Goal: Transaction & Acquisition: Obtain resource

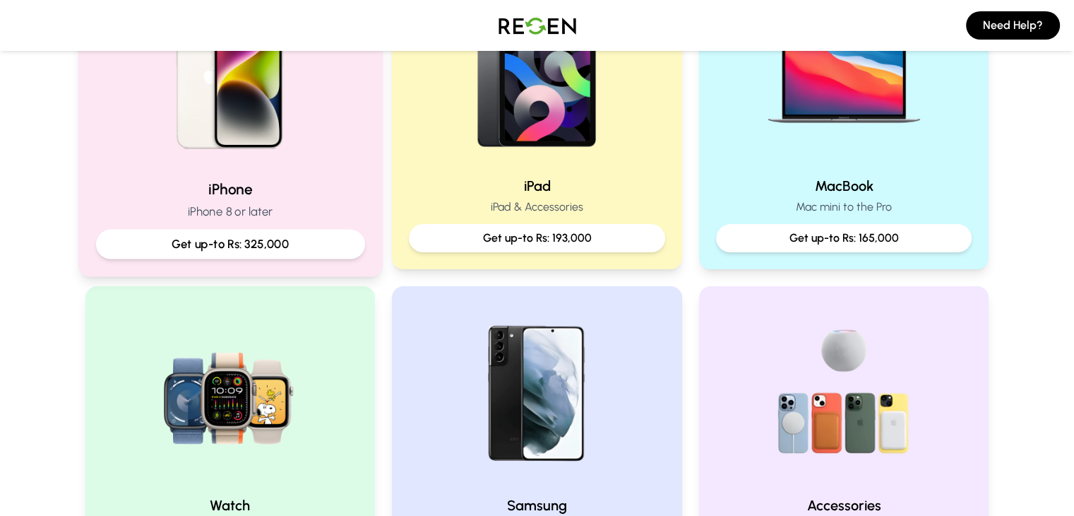
scroll to position [383, 0]
click at [290, 244] on p "Get up-to Rs: 325,000" at bounding box center [229, 245] width 245 height 18
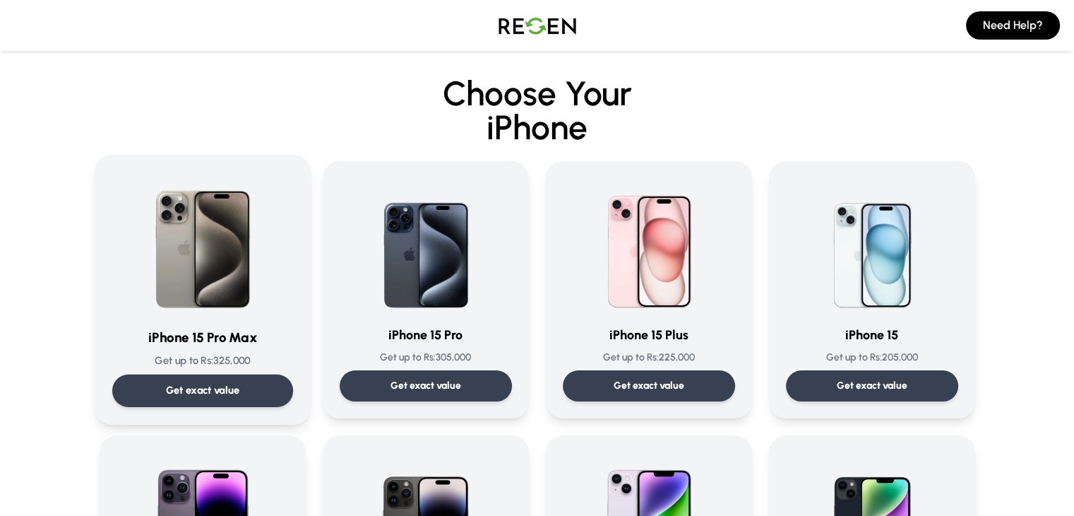
click at [215, 375] on div "Get exact value" at bounding box center [202, 390] width 181 height 32
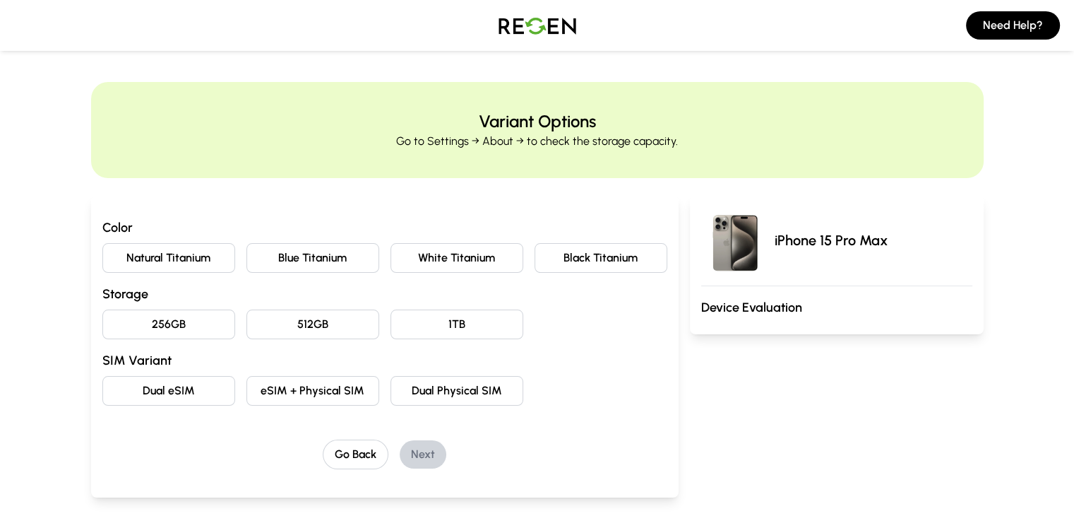
click at [246, 266] on button "Blue Titanium" at bounding box center [312, 258] width 133 height 30
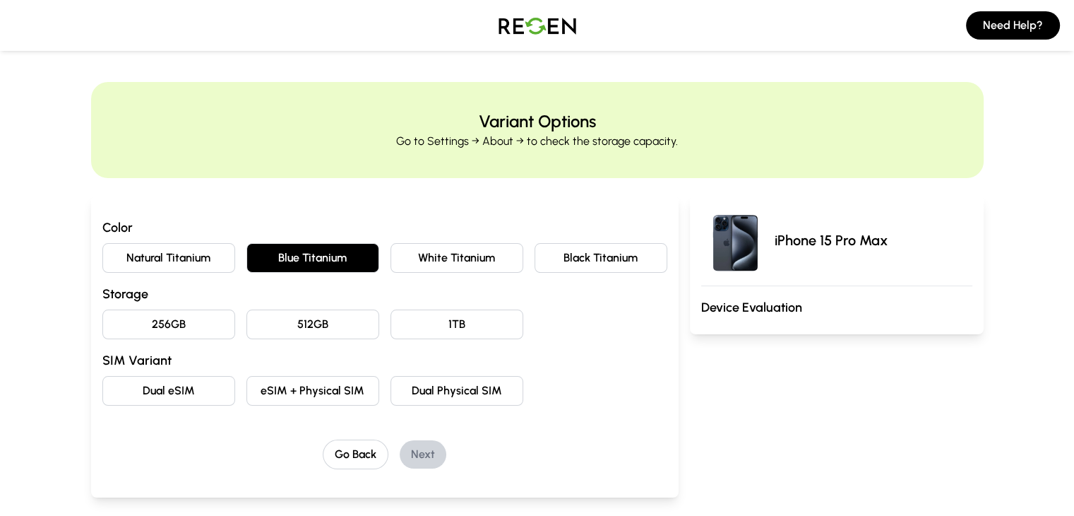
click at [159, 331] on button "256GB" at bounding box center [168, 324] width 133 height 30
click at [155, 388] on button "Dual eSIM" at bounding box center [168, 391] width 133 height 30
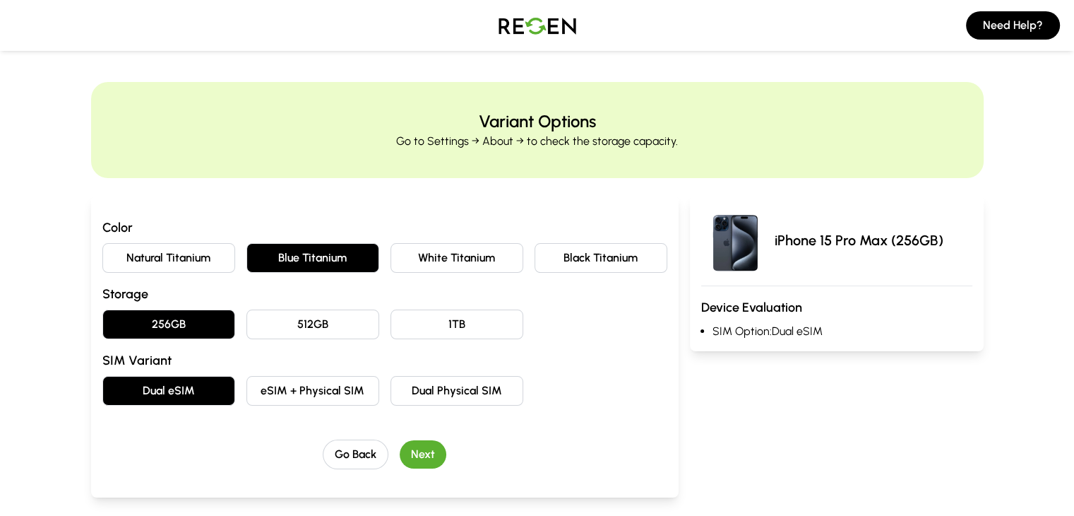
click at [328, 391] on button "eSIM + Physical SIM" at bounding box center [312, 391] width 133 height 30
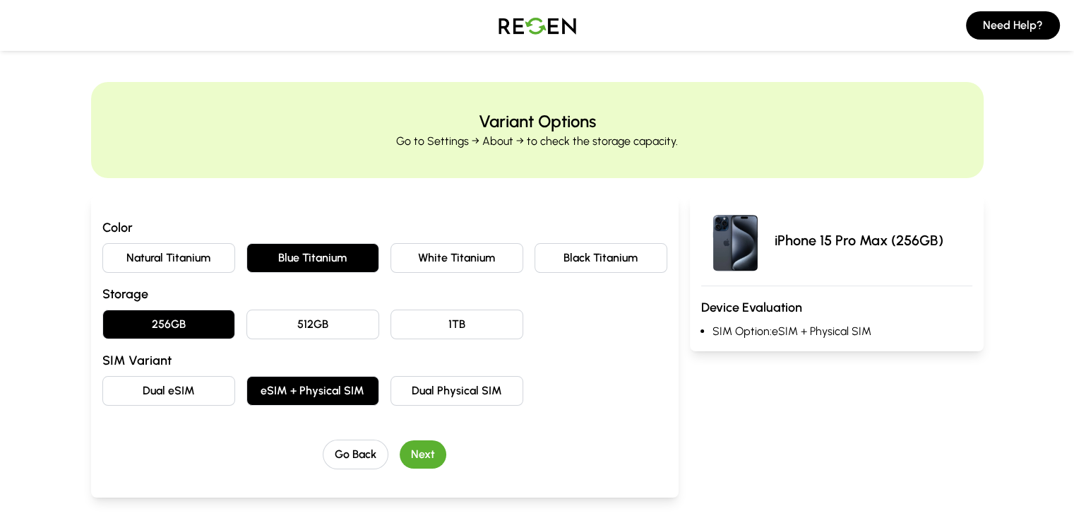
click at [408, 449] on button "Next" at bounding box center [423, 454] width 47 height 28
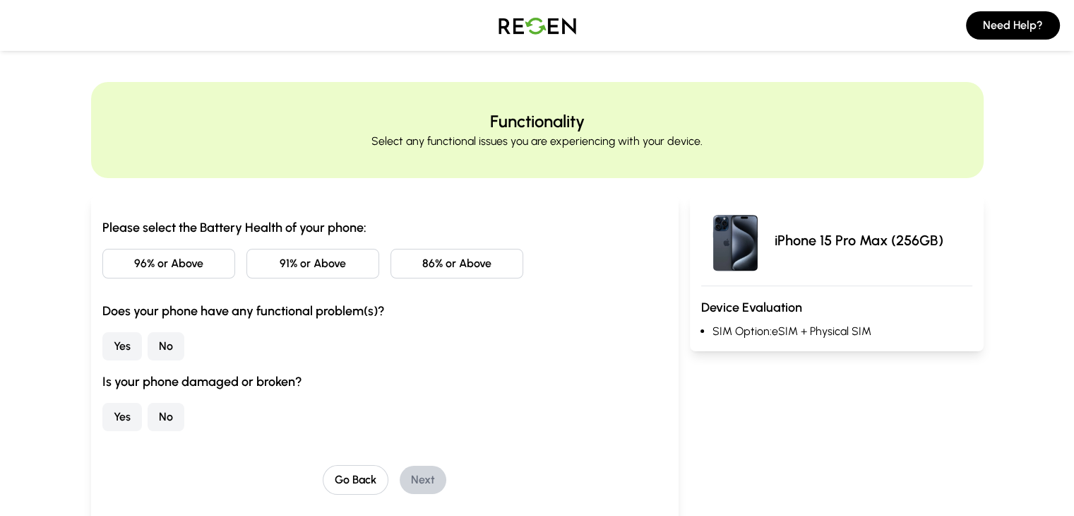
click at [127, 256] on button "96% or Above" at bounding box center [168, 264] width 133 height 30
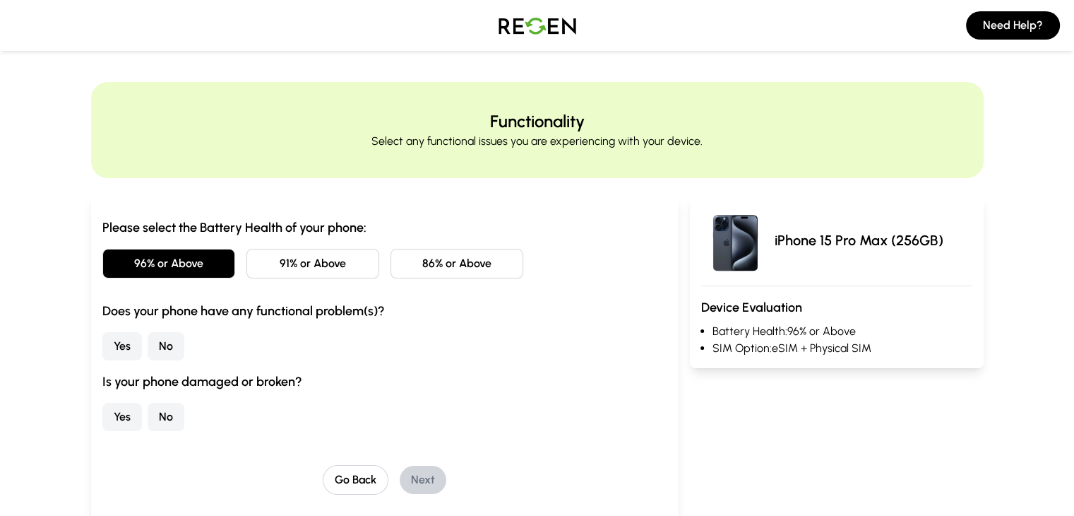
click at [148, 349] on button "No" at bounding box center [166, 346] width 37 height 28
click at [148, 416] on button "No" at bounding box center [166, 417] width 37 height 28
click at [408, 481] on button "Next" at bounding box center [423, 479] width 47 height 28
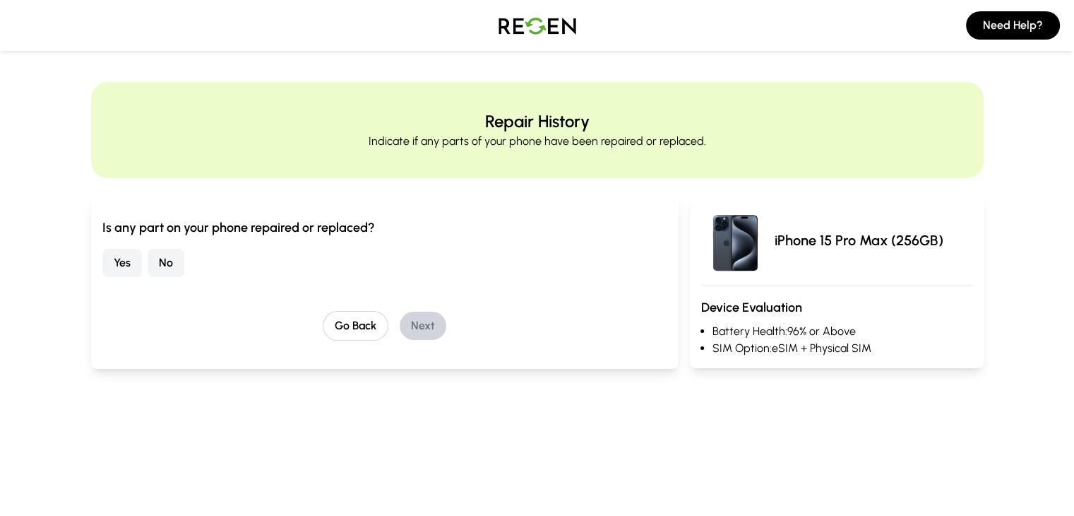
click at [148, 261] on button "No" at bounding box center [166, 263] width 37 height 28
drag, startPoint x: 402, startPoint y: 341, endPoint x: 400, endPoint y: 334, distance: 7.4
click at [400, 334] on div "Is any part on your phone repaired or replaced? Yes No Go Back Next" at bounding box center [385, 282] width 588 height 174
click at [400, 334] on button "Next" at bounding box center [423, 325] width 47 height 28
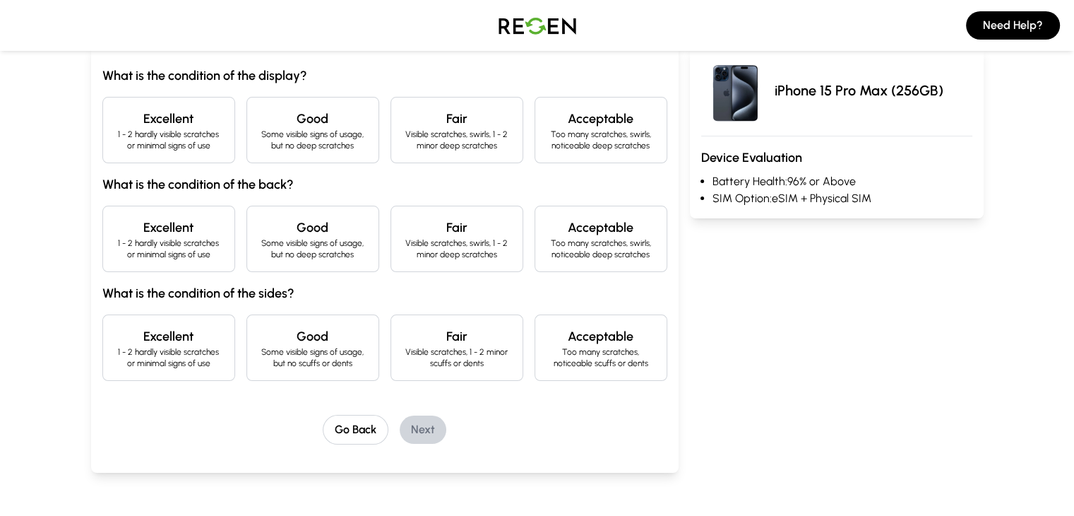
scroll to position [155, 0]
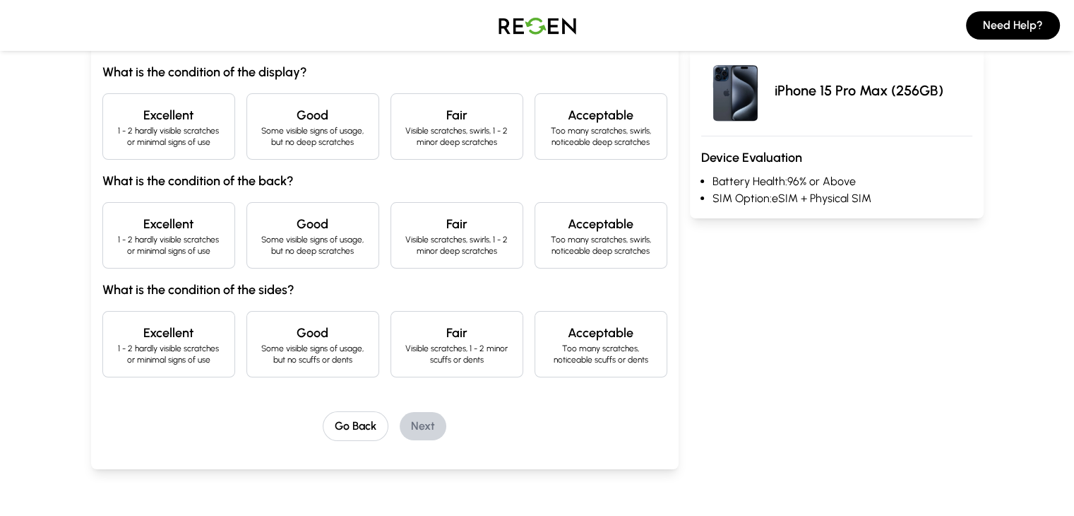
click at [102, 155] on div "Excellent 1 - 2 hardly visible scratches or minimal signs of use" at bounding box center [168, 126] width 133 height 66
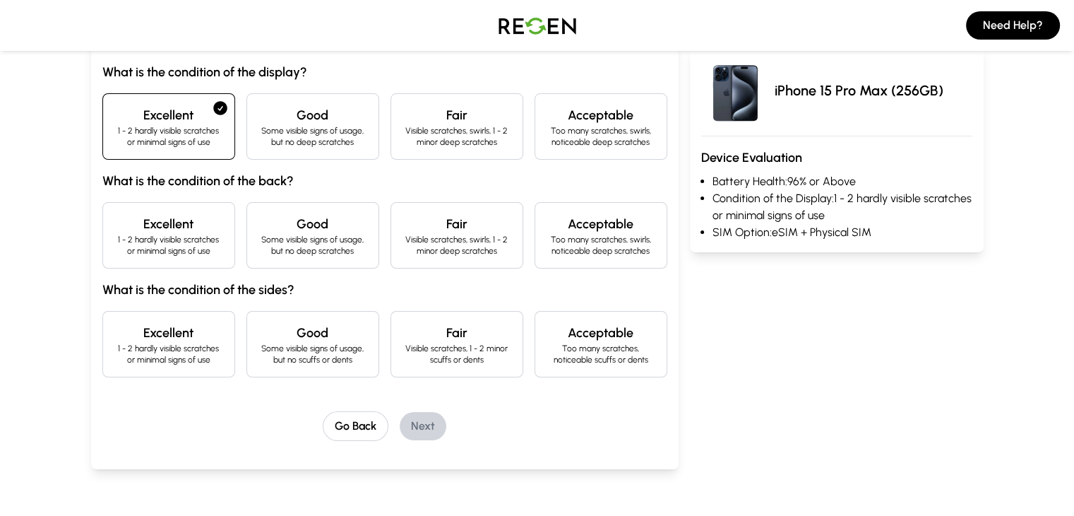
click at [114, 234] on p "1 - 2 hardly visible scratches or minimal signs of use" at bounding box center [168, 245] width 109 height 23
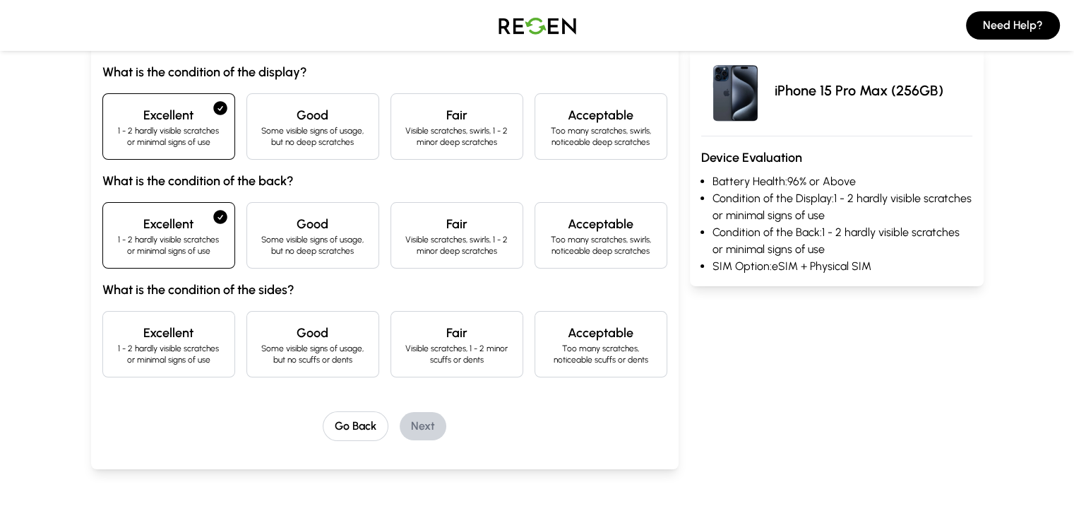
click at [114, 361] on p "1 - 2 hardly visible scratches or minimal signs of use" at bounding box center [168, 354] width 109 height 23
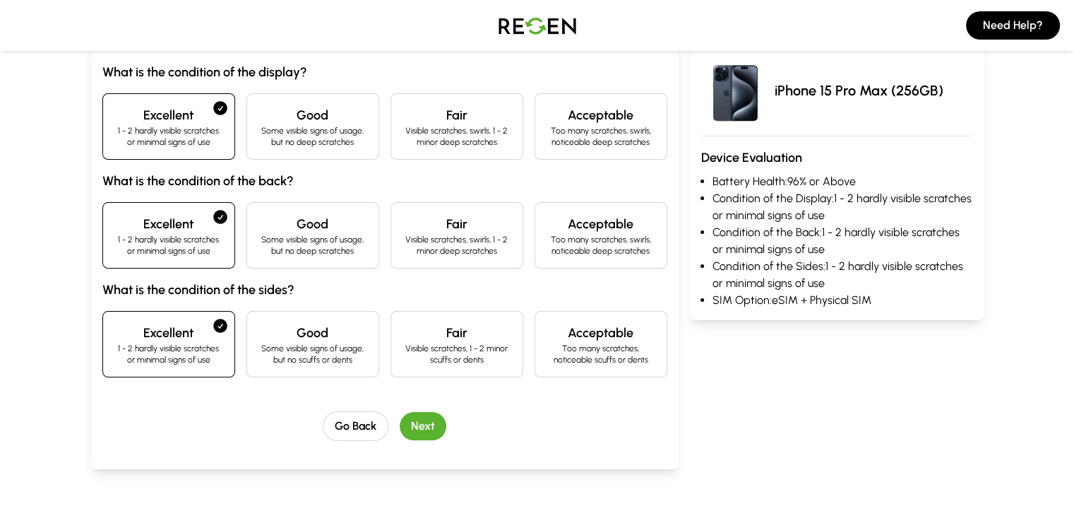
click at [400, 432] on button "Next" at bounding box center [423, 426] width 47 height 28
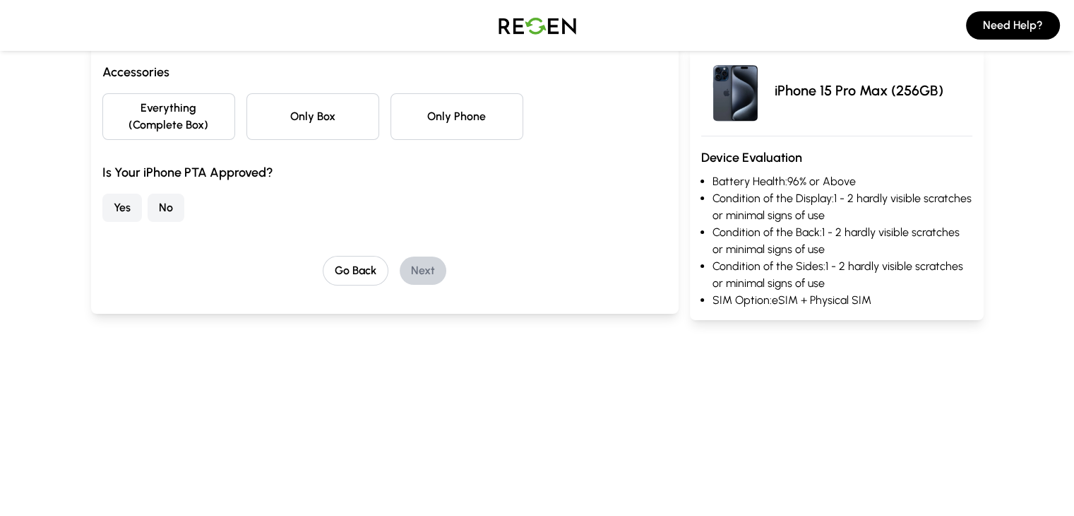
click at [109, 114] on button "Everything (Complete Box)" at bounding box center [168, 116] width 133 height 47
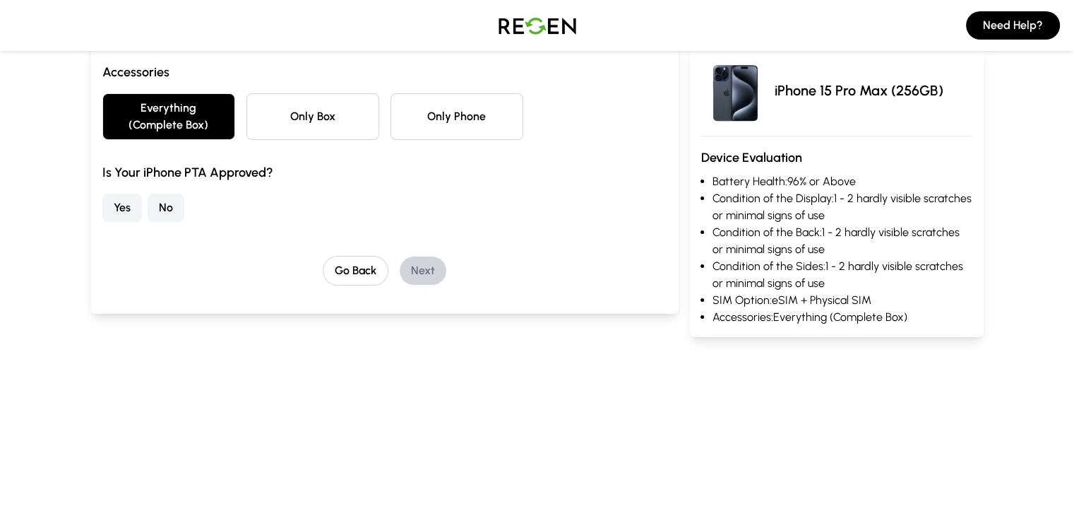
click at [102, 194] on button "Yes" at bounding box center [122, 208] width 40 height 28
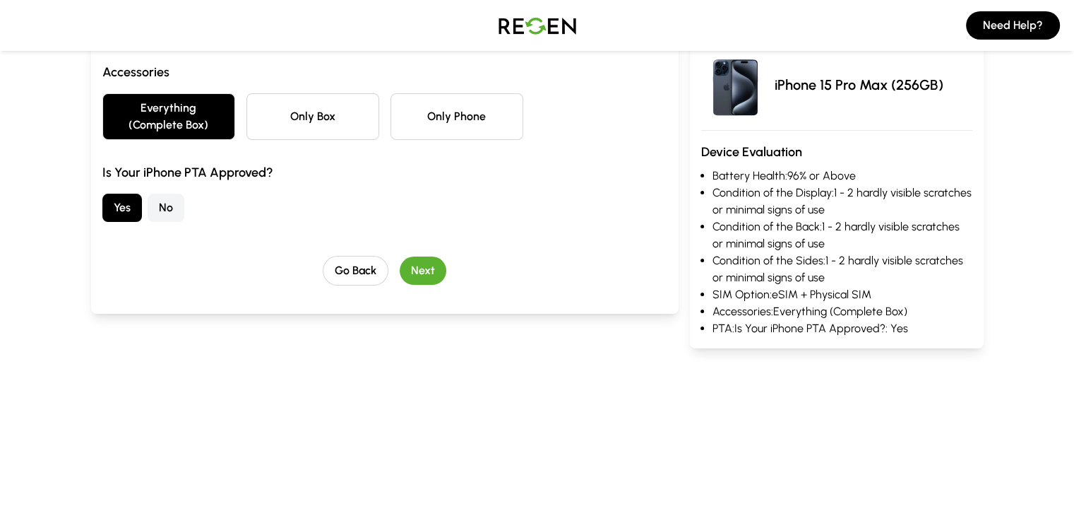
click at [400, 256] on button "Next" at bounding box center [423, 270] width 47 height 28
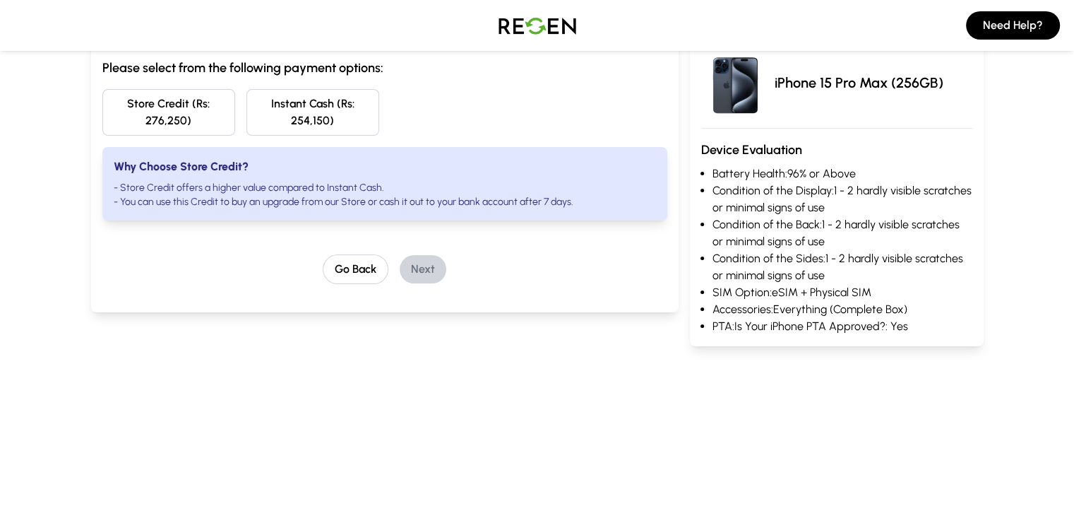
scroll to position [160, 0]
click at [349, 254] on button "Go Back" at bounding box center [356, 269] width 66 height 30
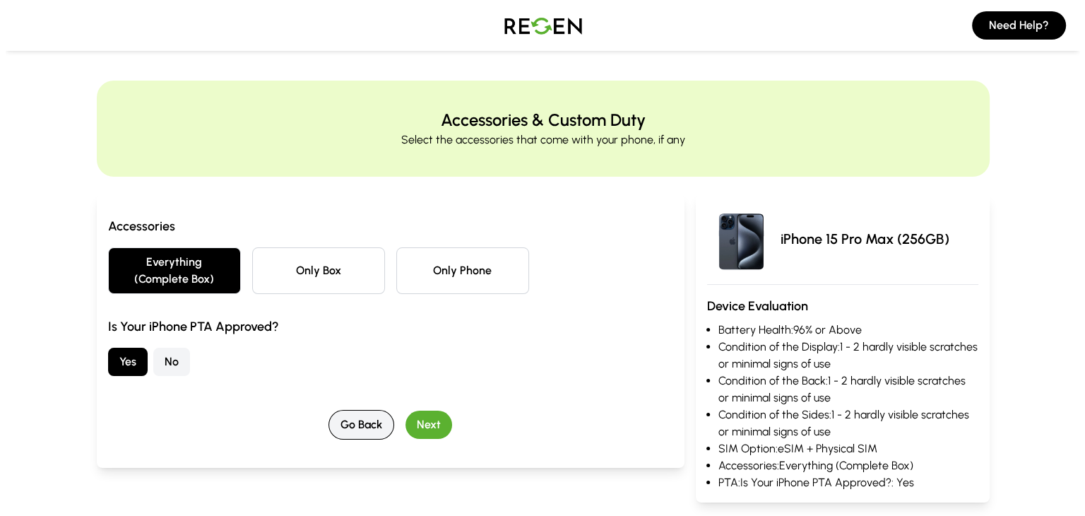
scroll to position [0, 0]
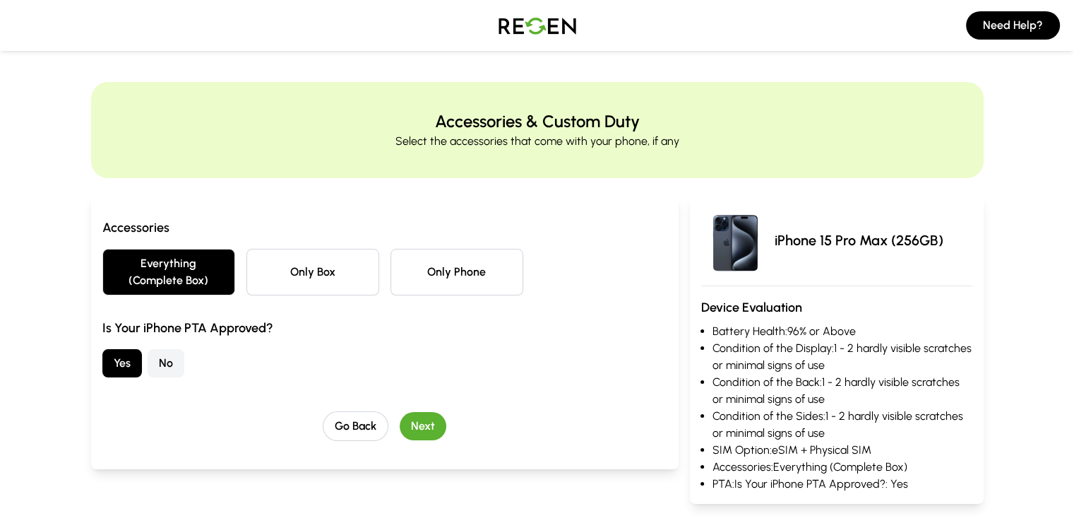
click at [400, 412] on button "Next" at bounding box center [423, 426] width 47 height 28
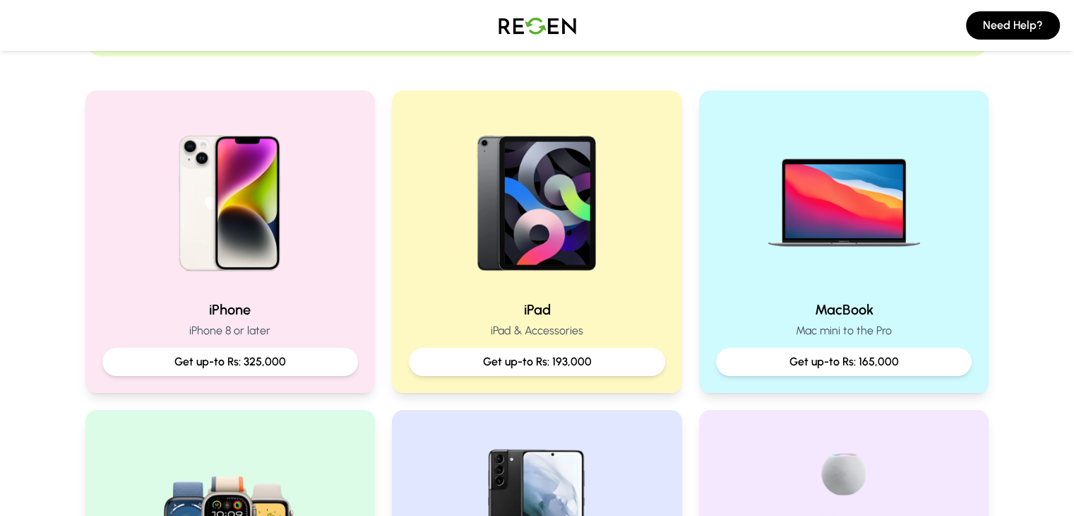
scroll to position [260, 0]
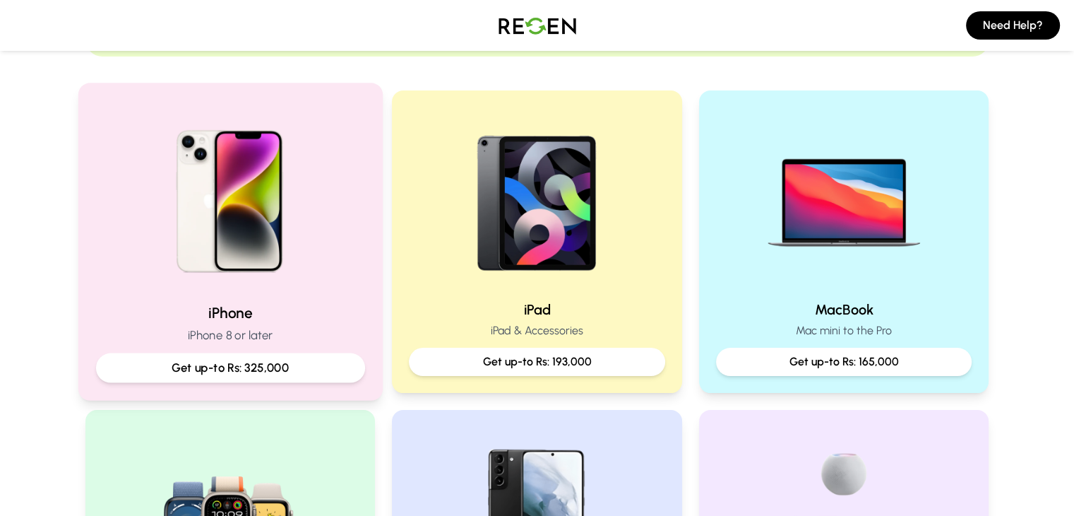
click at [259, 367] on p "Get up-to Rs: 325,000" at bounding box center [229, 368] width 245 height 18
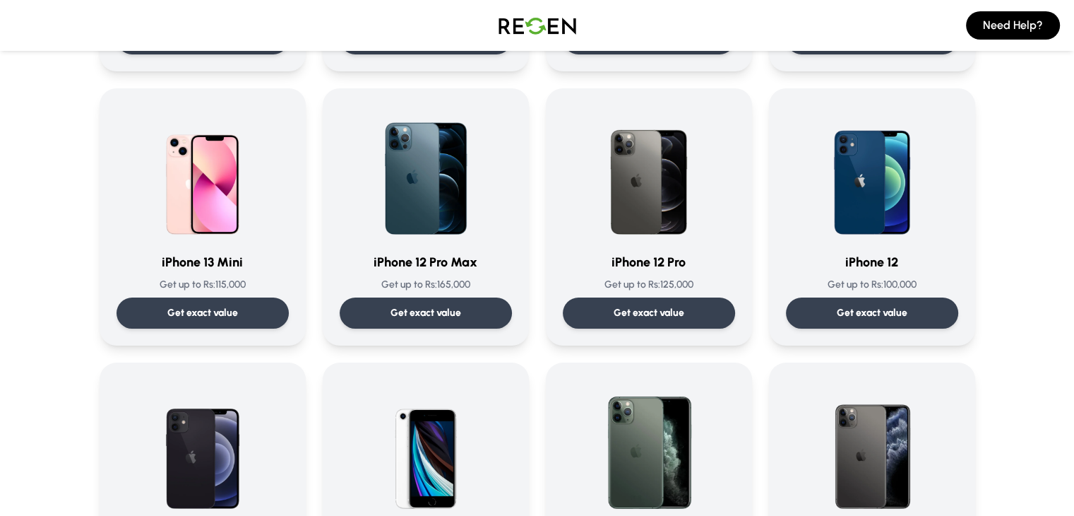
scroll to position [896, 0]
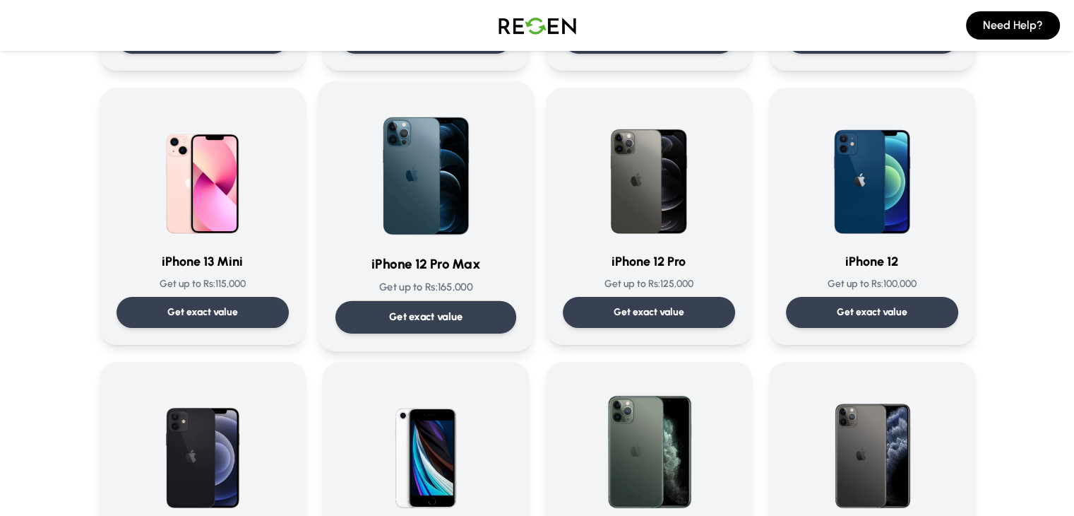
click at [439, 320] on p "Get exact value" at bounding box center [425, 316] width 74 height 15
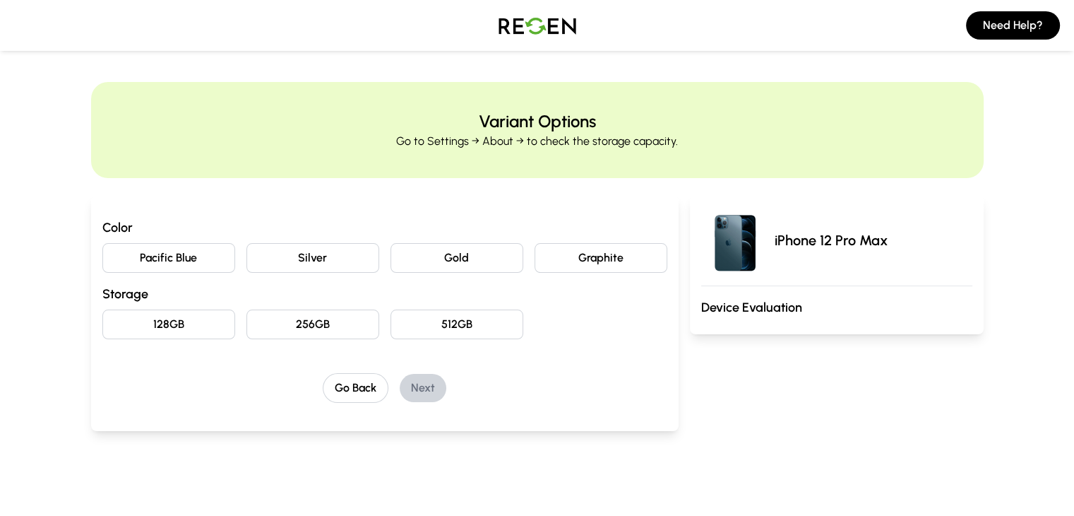
click at [136, 257] on button "Pacific Blue" at bounding box center [168, 258] width 133 height 30
click at [246, 323] on button "256GB" at bounding box center [312, 324] width 133 height 30
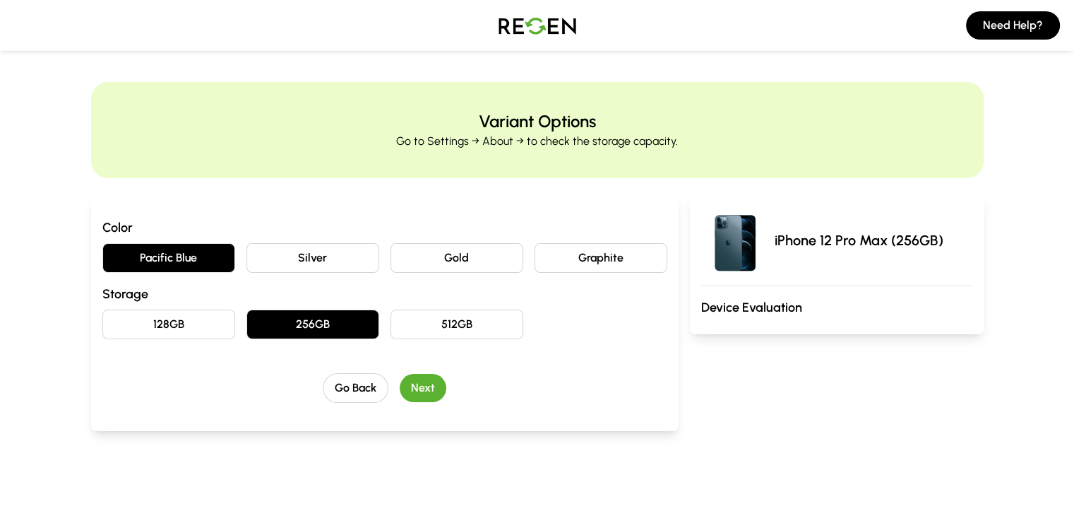
click at [400, 388] on button "Next" at bounding box center [423, 388] width 47 height 28
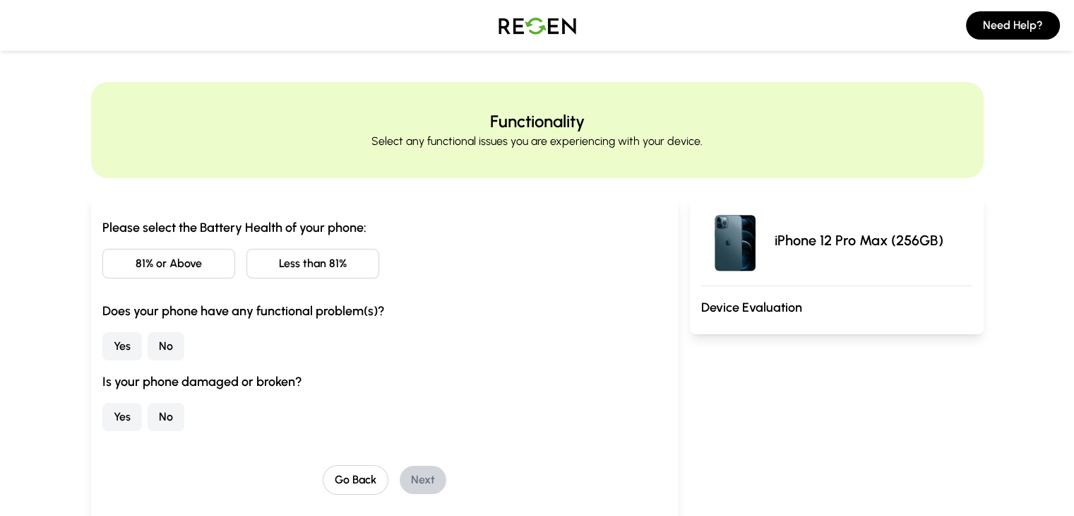
click at [144, 266] on button "81% or Above" at bounding box center [168, 264] width 133 height 30
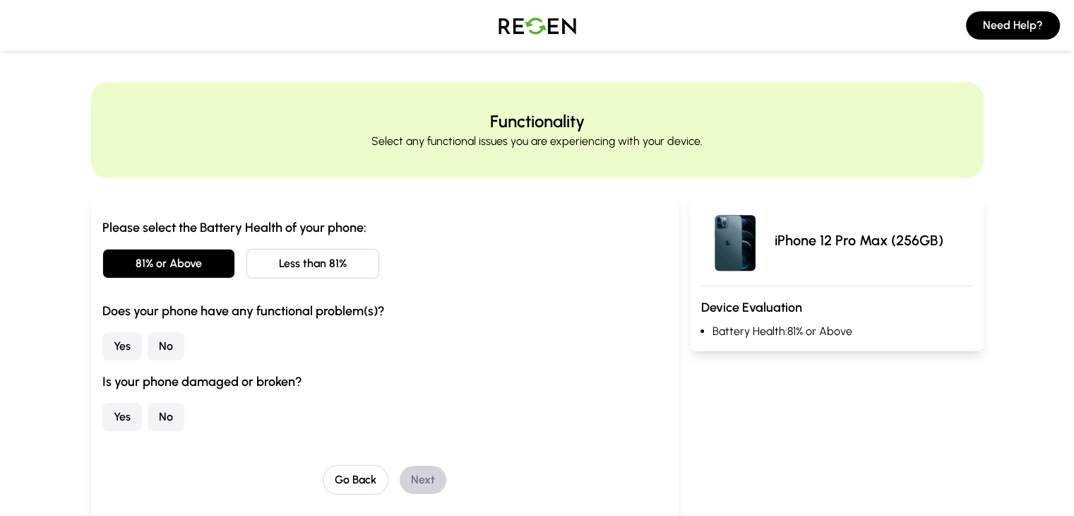
click at [148, 350] on button "No" at bounding box center [166, 346] width 37 height 28
click at [102, 433] on div "Please select the Battery Health of your phone: 81% or Above Less than 81% Does…" at bounding box center [384, 356] width 565 height 277
click at [148, 419] on button "No" at bounding box center [166, 417] width 37 height 28
click at [400, 478] on button "Next" at bounding box center [423, 479] width 47 height 28
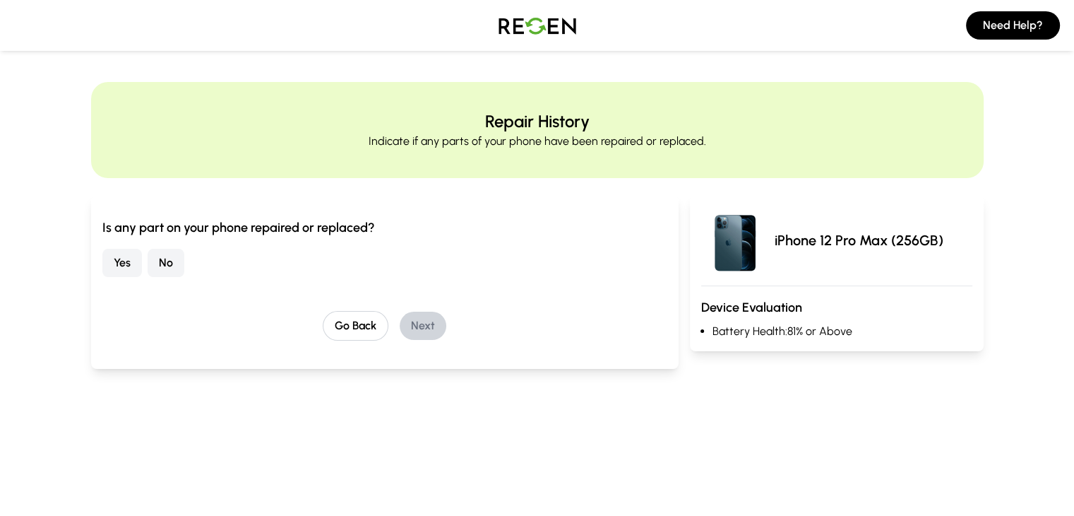
click at [148, 268] on button "No" at bounding box center [166, 263] width 37 height 28
click at [400, 317] on button "Next" at bounding box center [423, 325] width 47 height 28
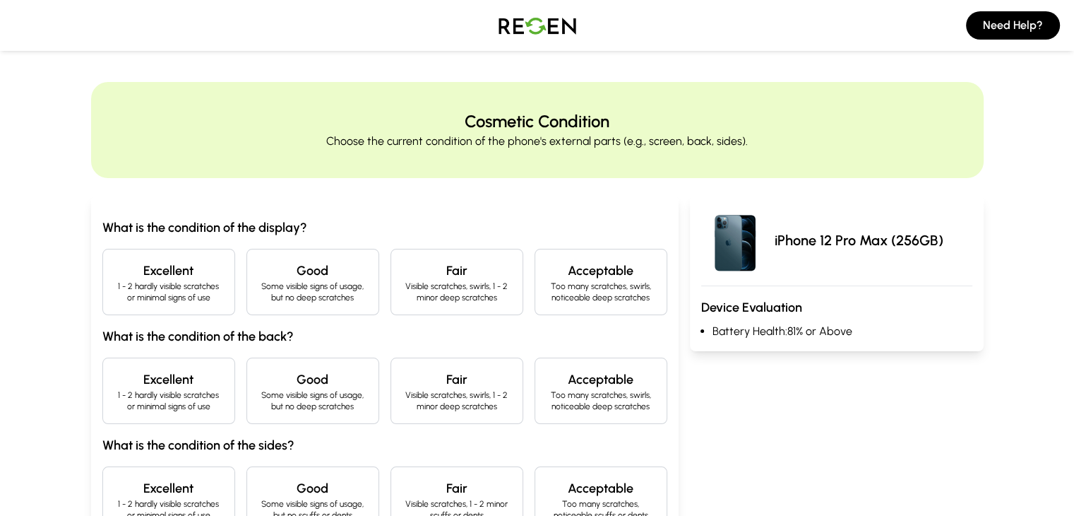
drag, startPoint x: 153, startPoint y: 317, endPoint x: 138, endPoint y: 303, distance: 20.5
click at [138, 303] on div "What is the condition of the display? Excellent 1 - 2 hardly visible scratches …" at bounding box center [384, 375] width 565 height 315
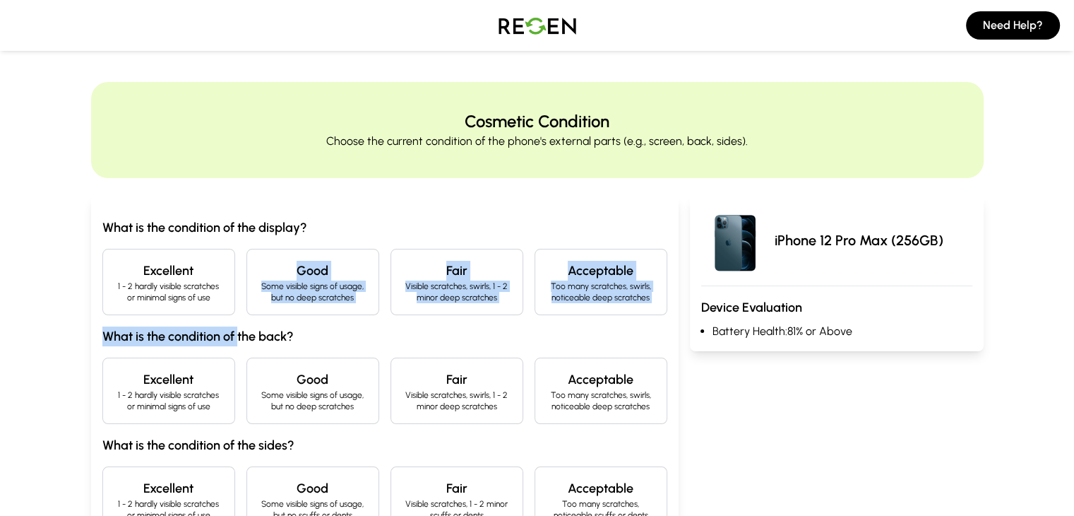
click at [138, 303] on div "Excellent 1 - 2 hardly visible scratches or minimal signs of use" at bounding box center [168, 282] width 133 height 66
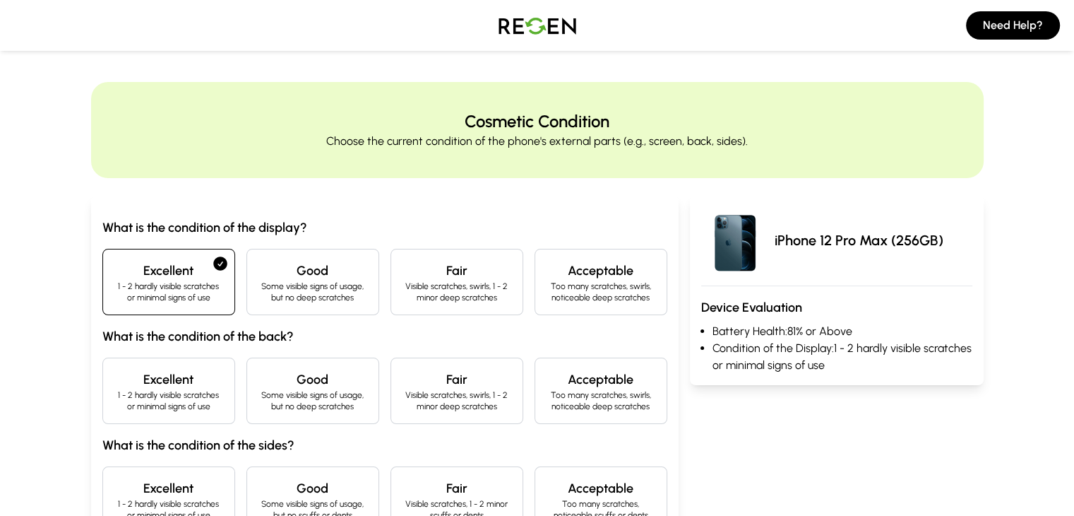
click at [119, 393] on p "1 - 2 hardly visible scratches or minimal signs of use" at bounding box center [168, 400] width 109 height 23
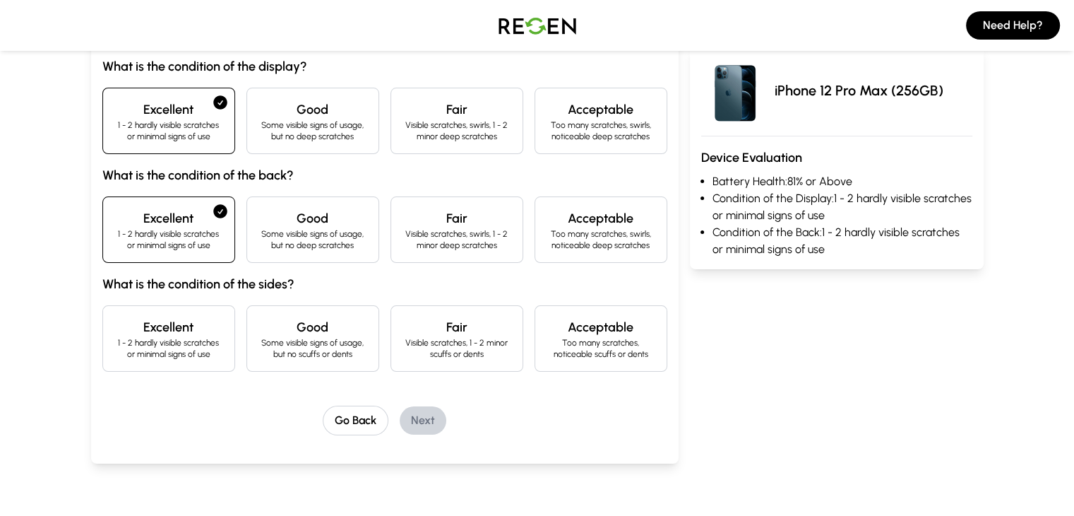
scroll to position [165, 0]
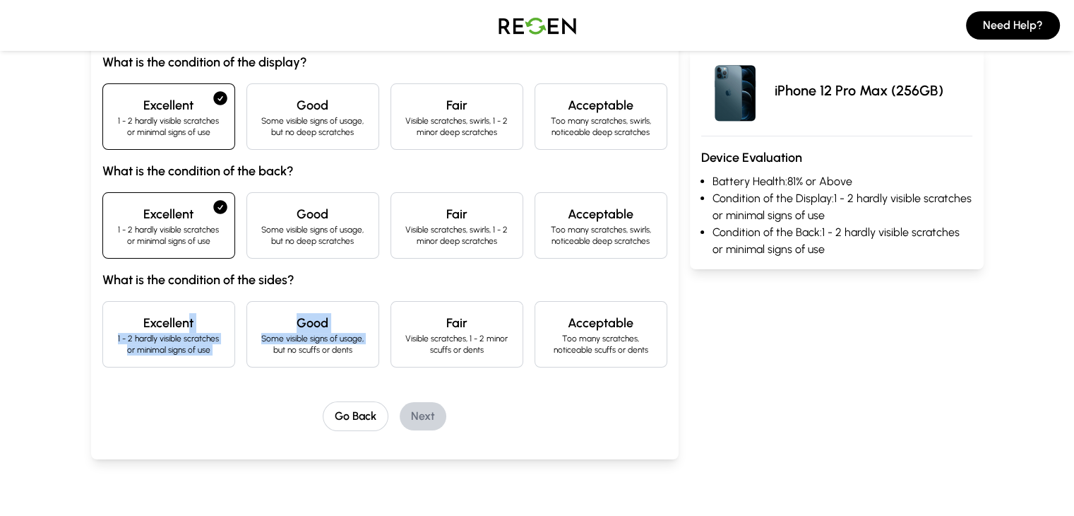
drag, startPoint x: 118, startPoint y: 314, endPoint x: 453, endPoint y: 402, distance: 346.0
click at [453, 402] on div "What is the condition of the display? Excellent 1 - 2 hardly visible scratches …" at bounding box center [384, 241] width 565 height 379
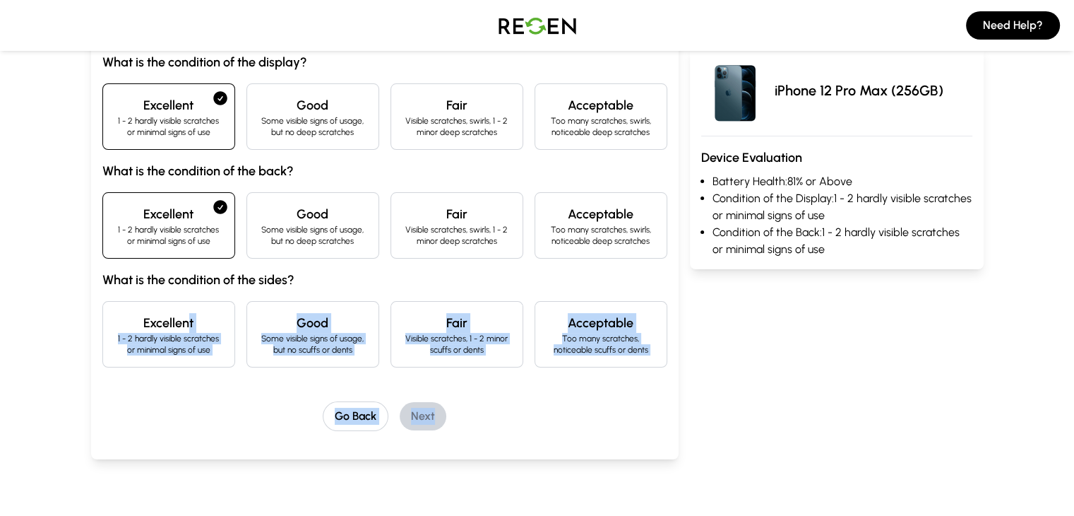
click at [146, 326] on h4 "Excellent" at bounding box center [168, 323] width 109 height 20
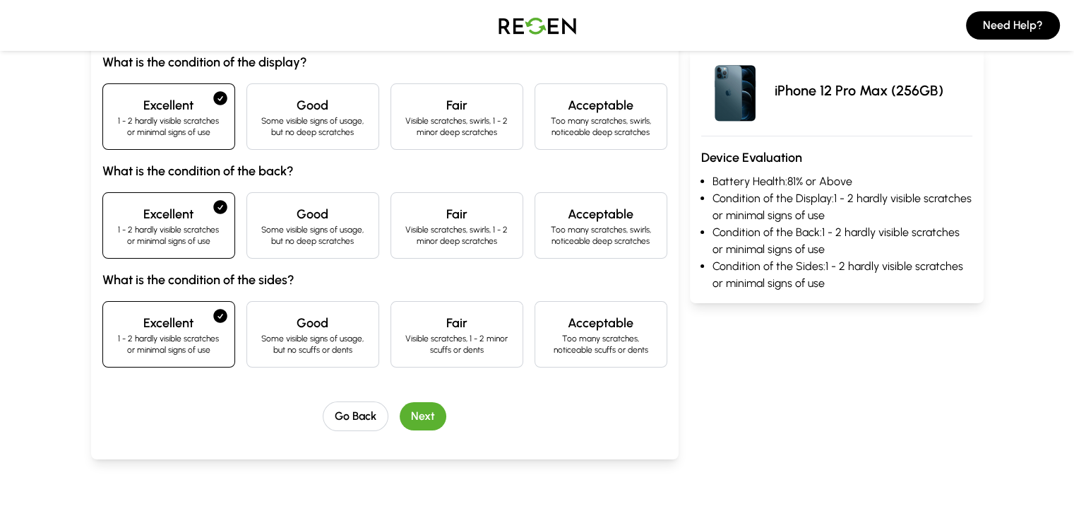
click at [400, 419] on button "Next" at bounding box center [423, 416] width 47 height 28
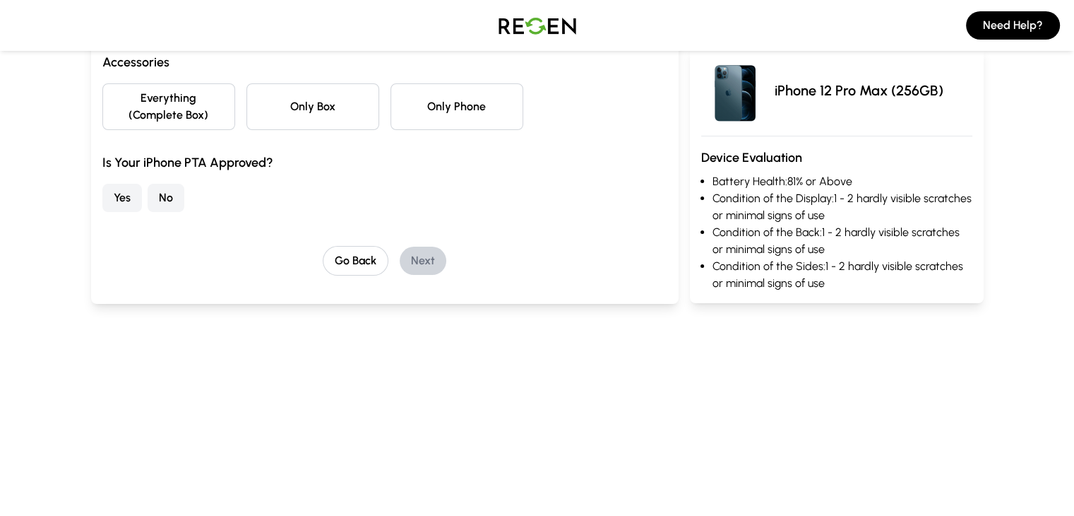
click at [139, 104] on button "Everything (Complete Box)" at bounding box center [168, 106] width 133 height 47
click at [102, 94] on button "Everything (Complete Box)" at bounding box center [168, 106] width 133 height 47
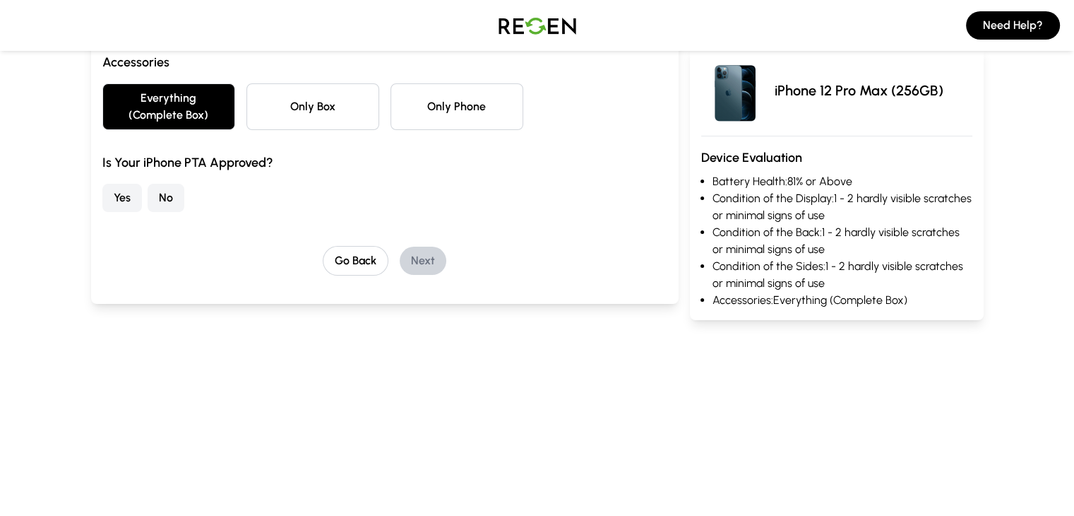
click at [102, 184] on button "Yes" at bounding box center [122, 198] width 40 height 28
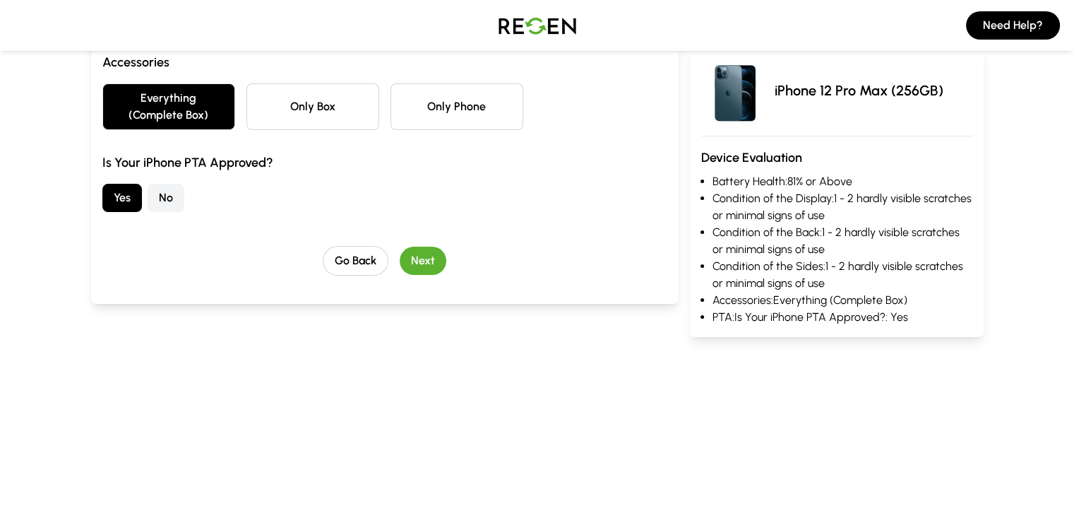
click at [400, 246] on button "Next" at bounding box center [423, 260] width 47 height 28
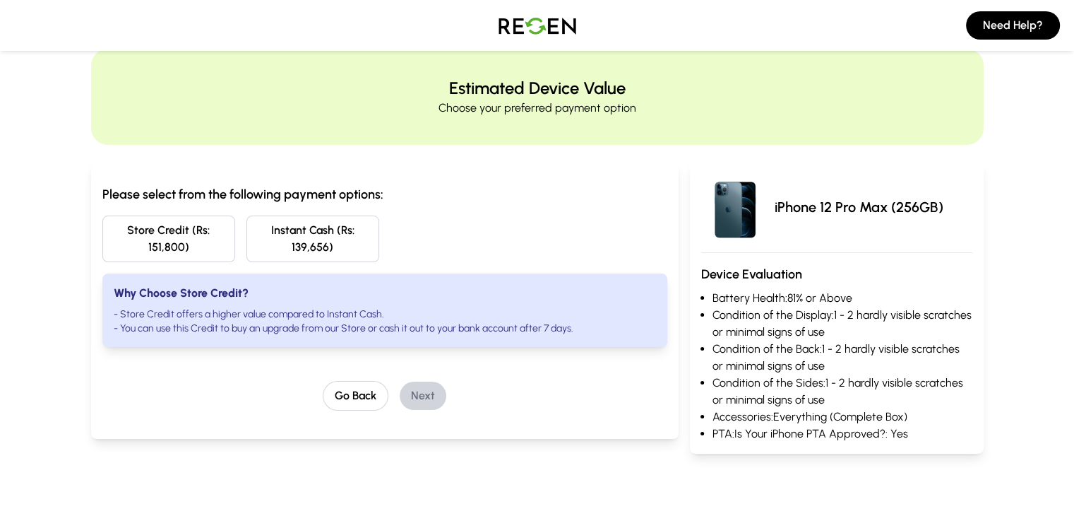
scroll to position [32, 0]
click at [338, 229] on button "Instant Cash (Rs: 139,656)" at bounding box center [312, 239] width 133 height 47
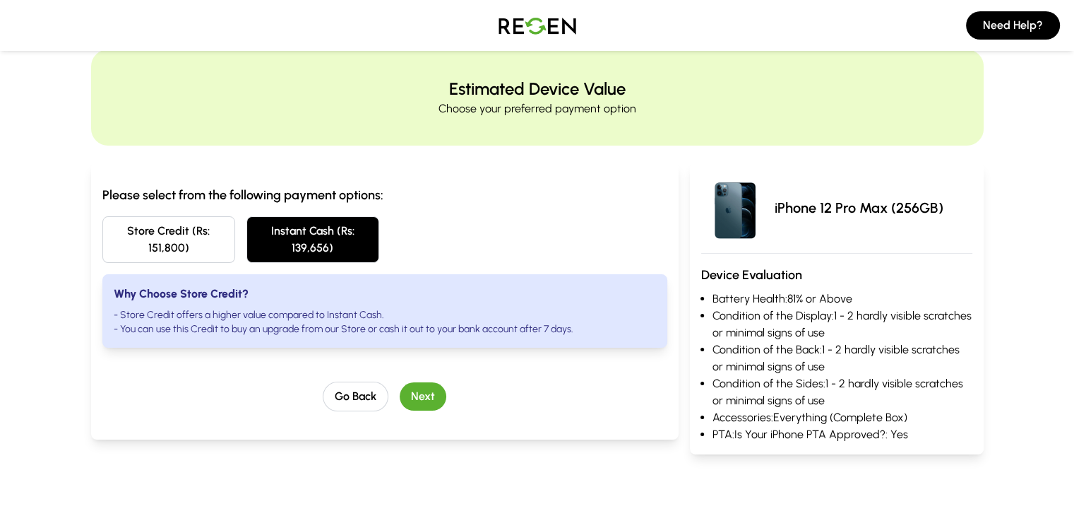
click at [400, 384] on button "Next" at bounding box center [423, 396] width 47 height 28
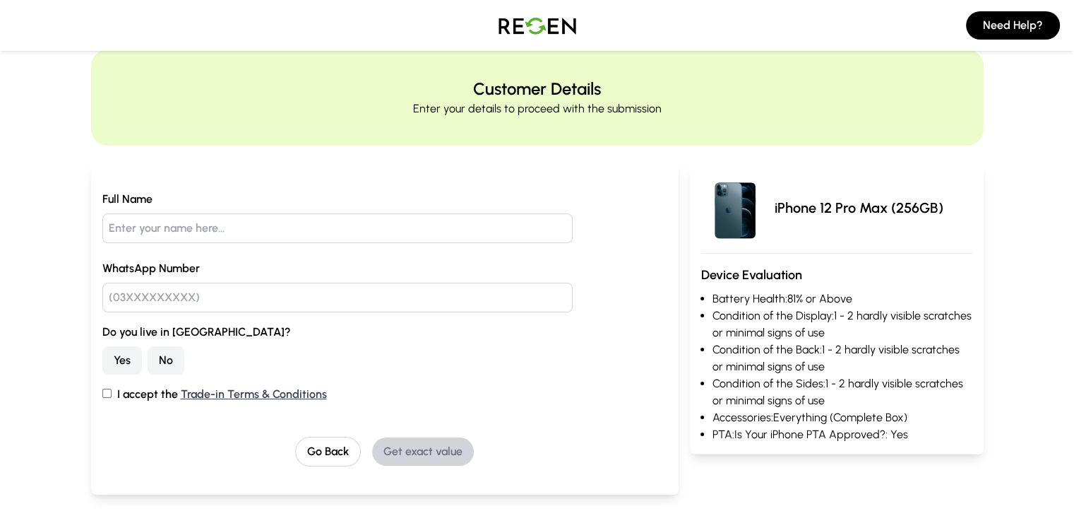
scroll to position [0, 0]
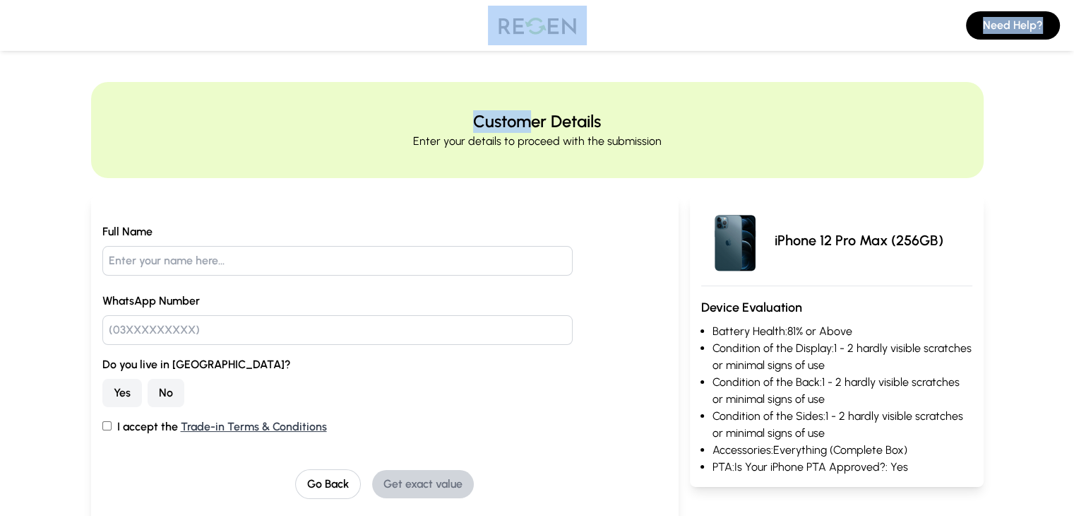
drag, startPoint x: 534, startPoint y: 52, endPoint x: 565, endPoint y: 13, distance: 49.7
click at [565, 13] on img at bounding box center [537, 26] width 99 height 40
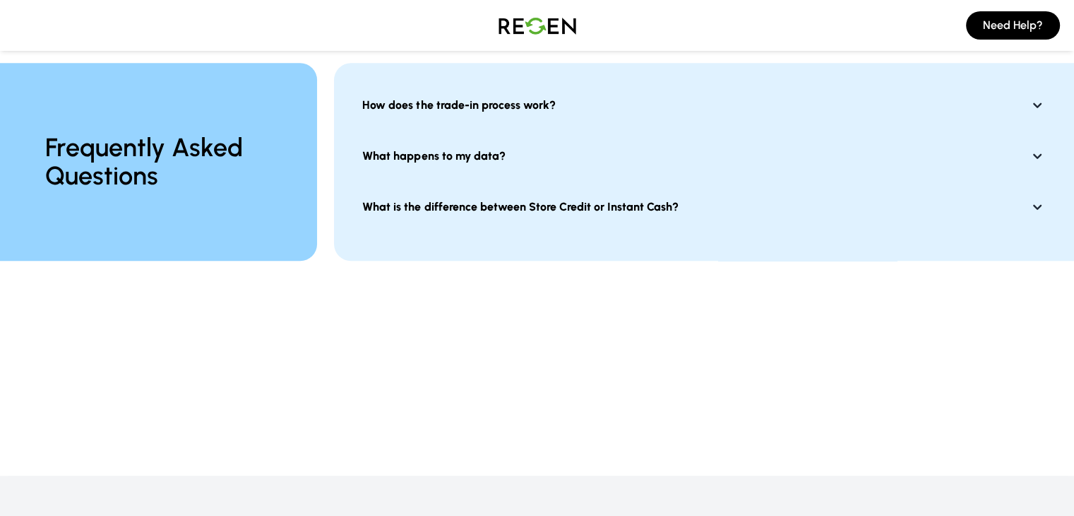
scroll to position [1139, 0]
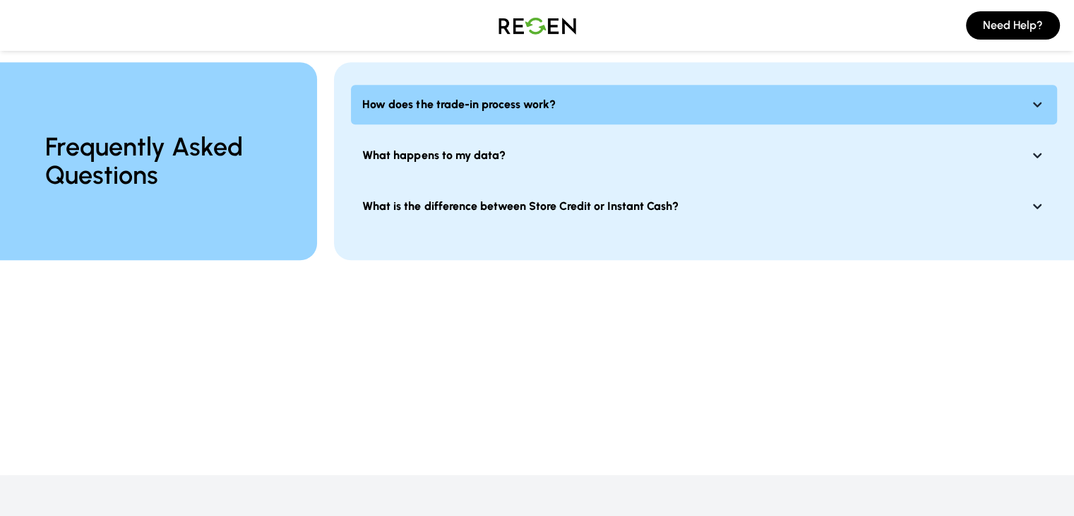
click at [613, 98] on button "How does the trade-in process work?" at bounding box center [704, 105] width 706 height 40
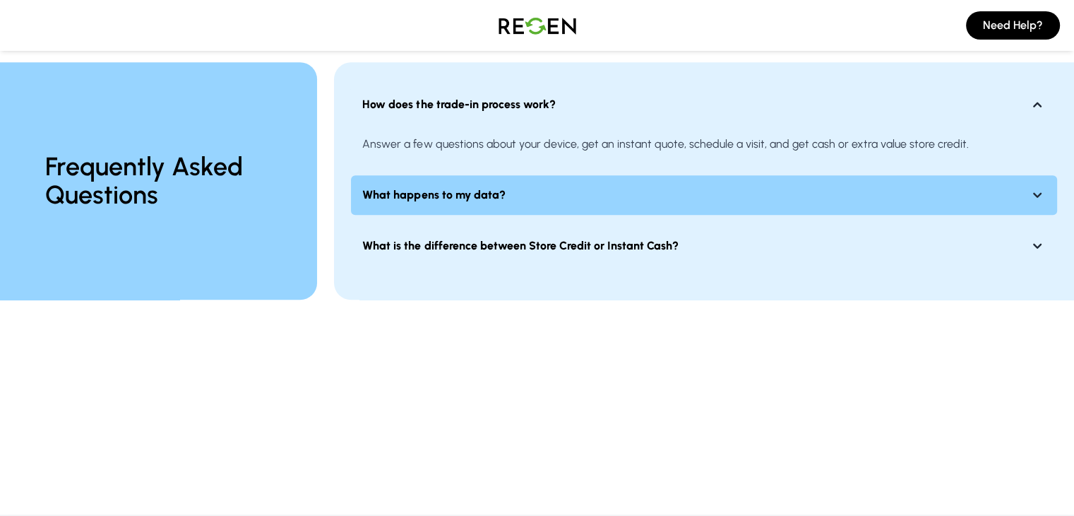
click at [585, 175] on button "What happens to my data?" at bounding box center [704, 195] width 706 height 40
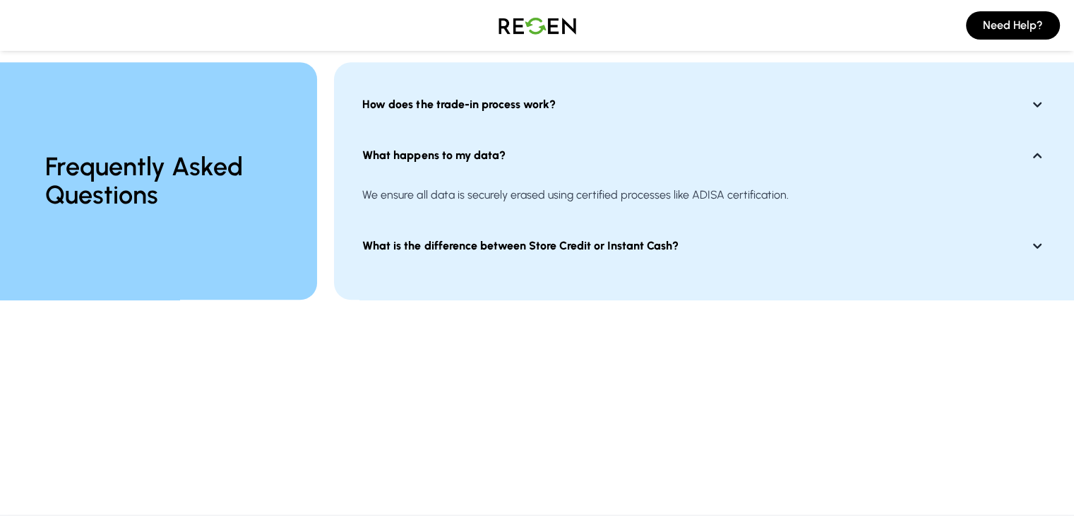
click at [595, 249] on div "How does the trade-in process work? What happens to my data? We ensure all data…" at bounding box center [704, 180] width 740 height 237
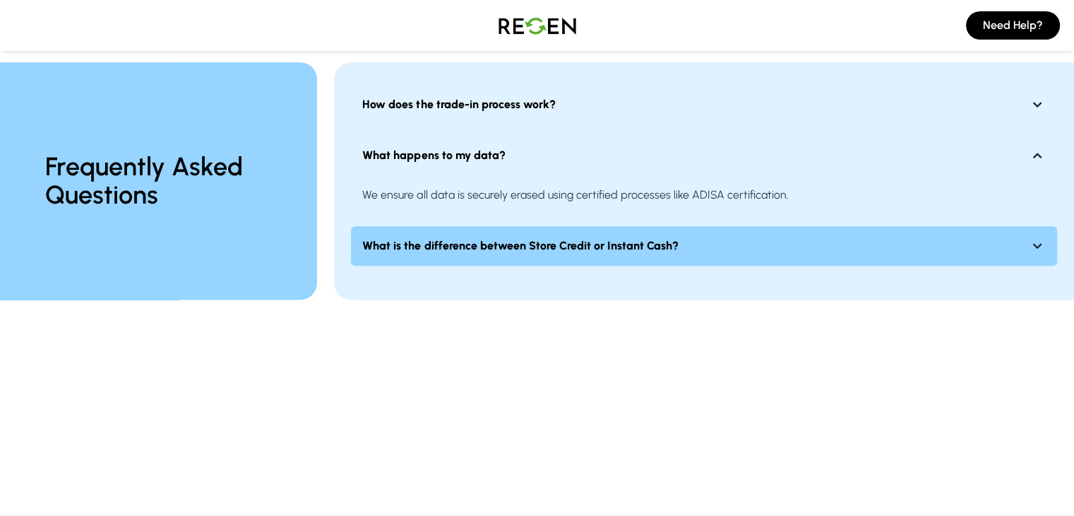
click at [595, 243] on button "What is the difference between Store Credit or Instant Cash?" at bounding box center [704, 246] width 706 height 40
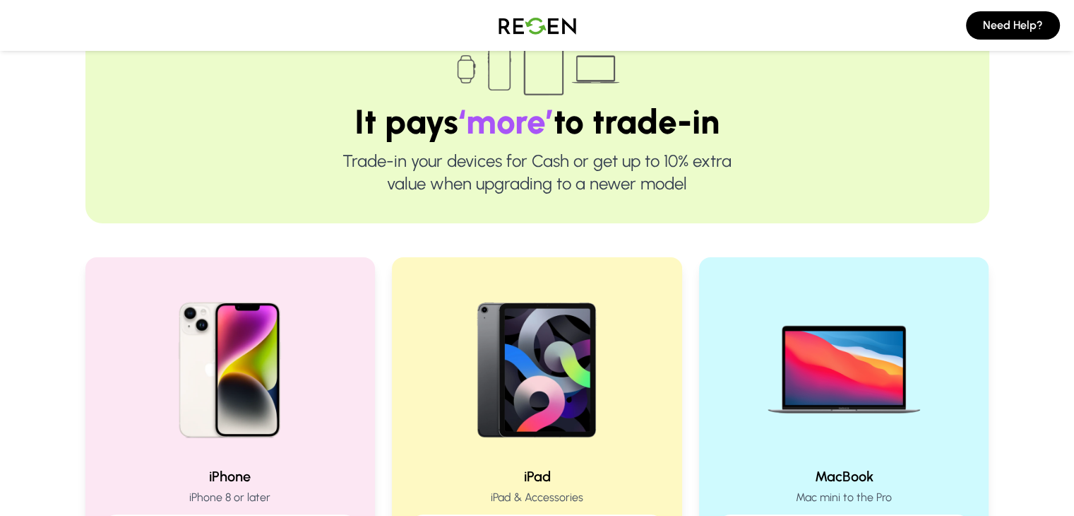
scroll to position [0, 0]
